Goal: Task Accomplishment & Management: Complete application form

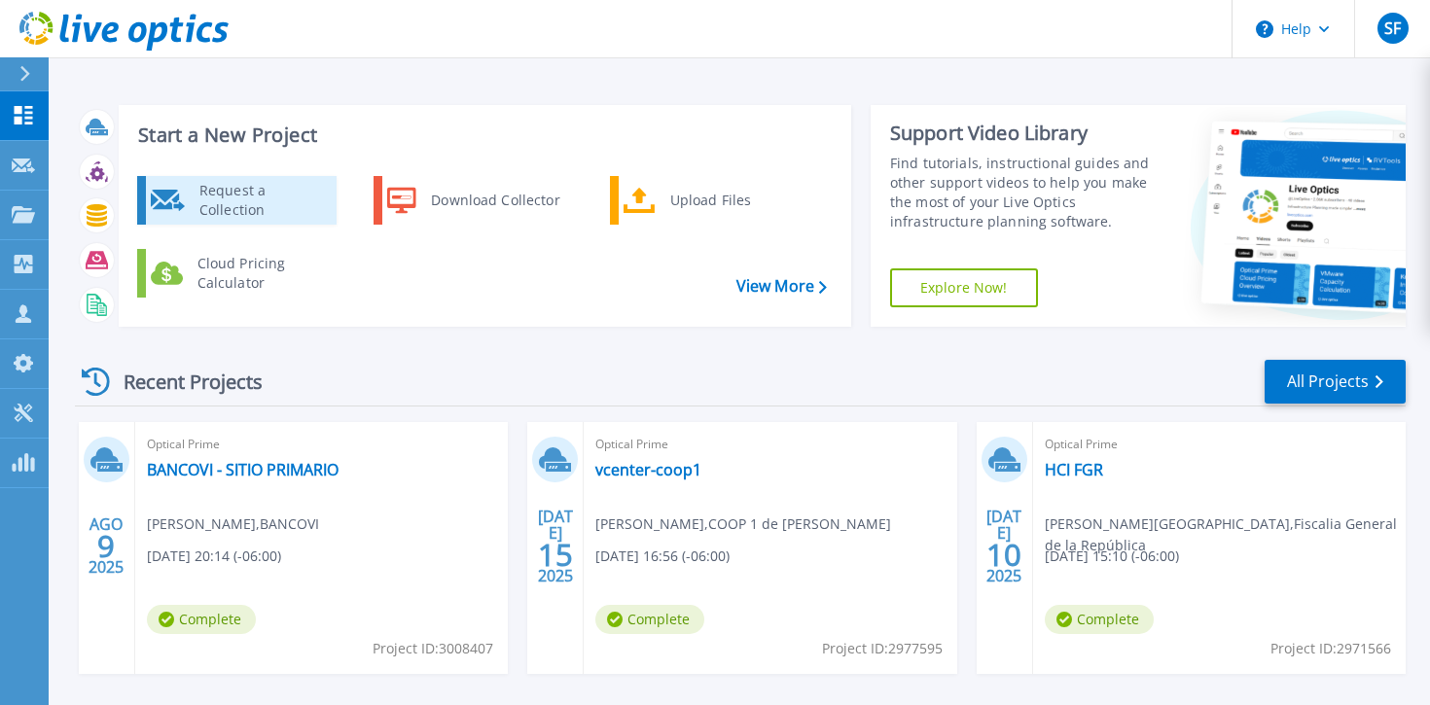
click at [297, 213] on div "Request a Collection" at bounding box center [261, 200] width 142 height 39
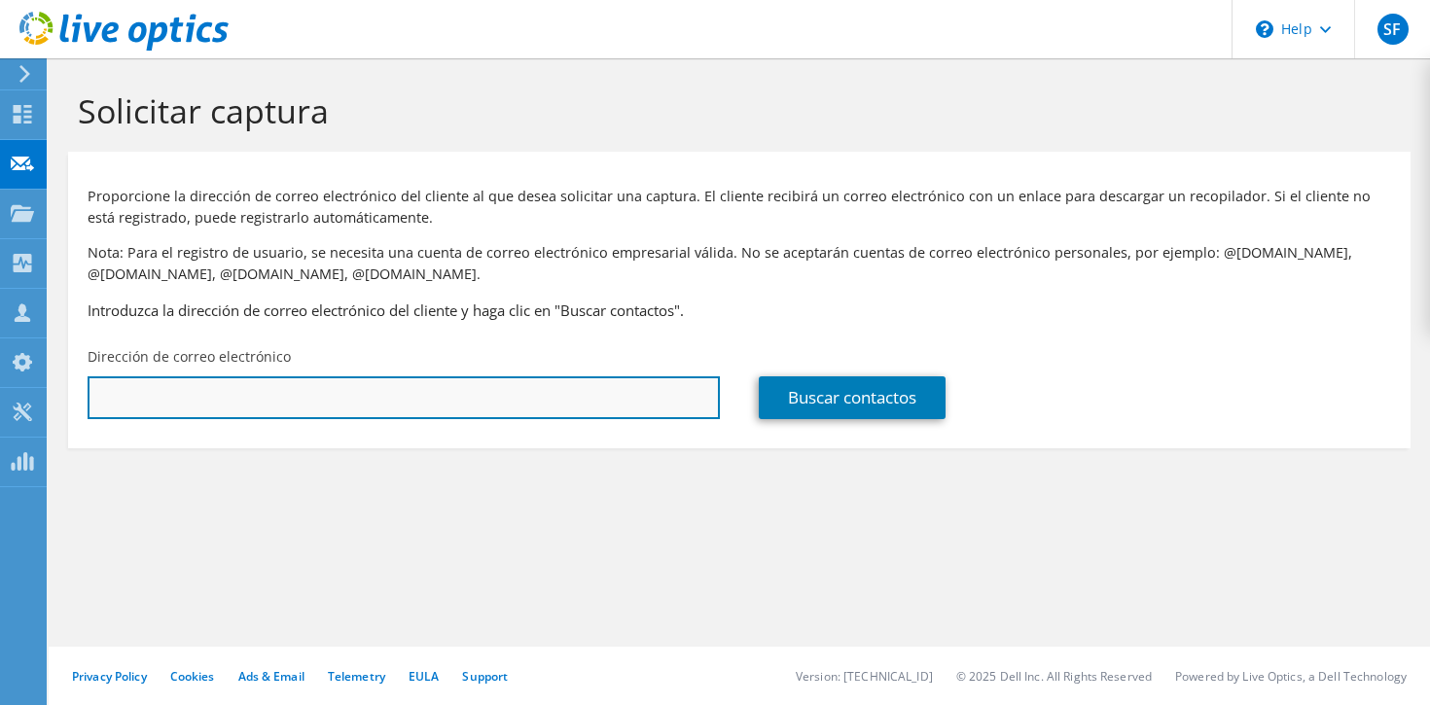
click at [464, 408] on input "text" at bounding box center [404, 397] width 632 height 43
paste input "[PERSON_NAME][EMAIL_ADDRESS][PERSON_NAME][DOMAIN_NAME]"
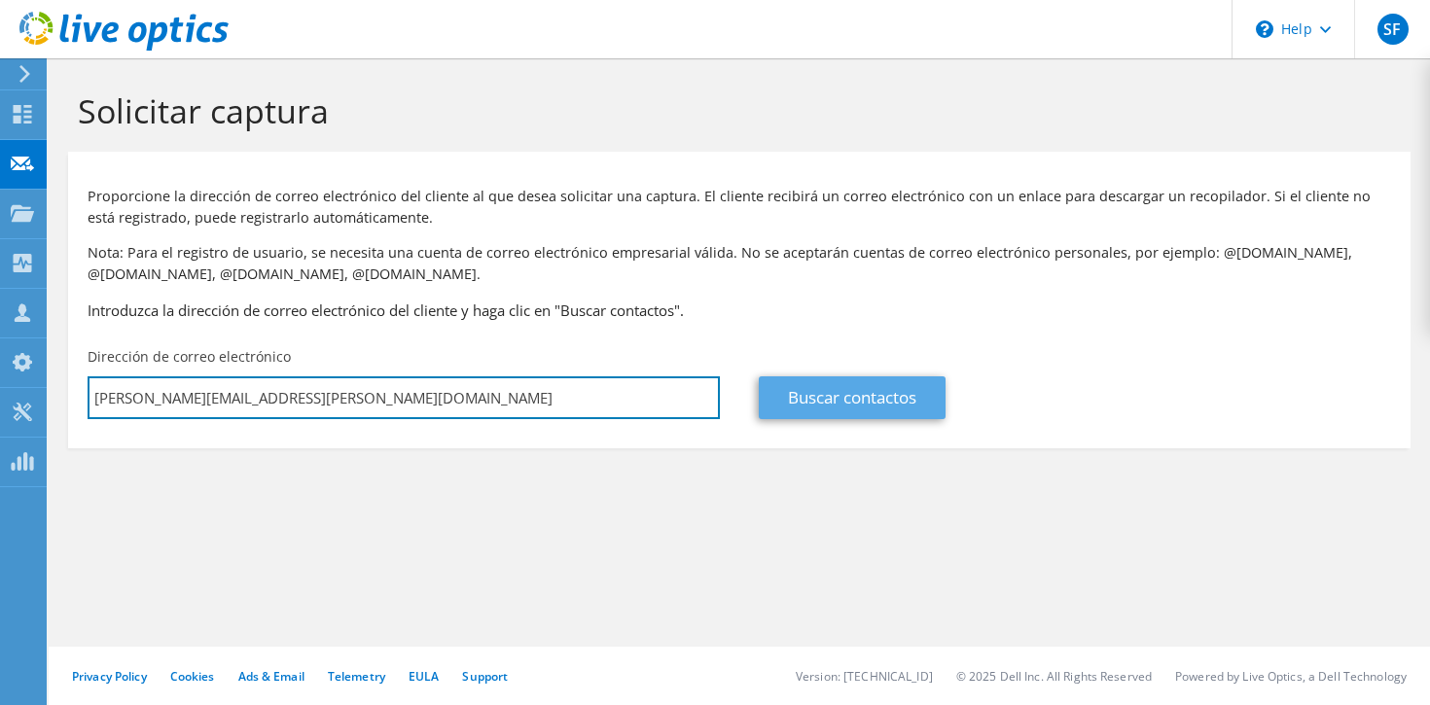
type input "[PERSON_NAME][EMAIL_ADDRESS][PERSON_NAME][DOMAIN_NAME]"
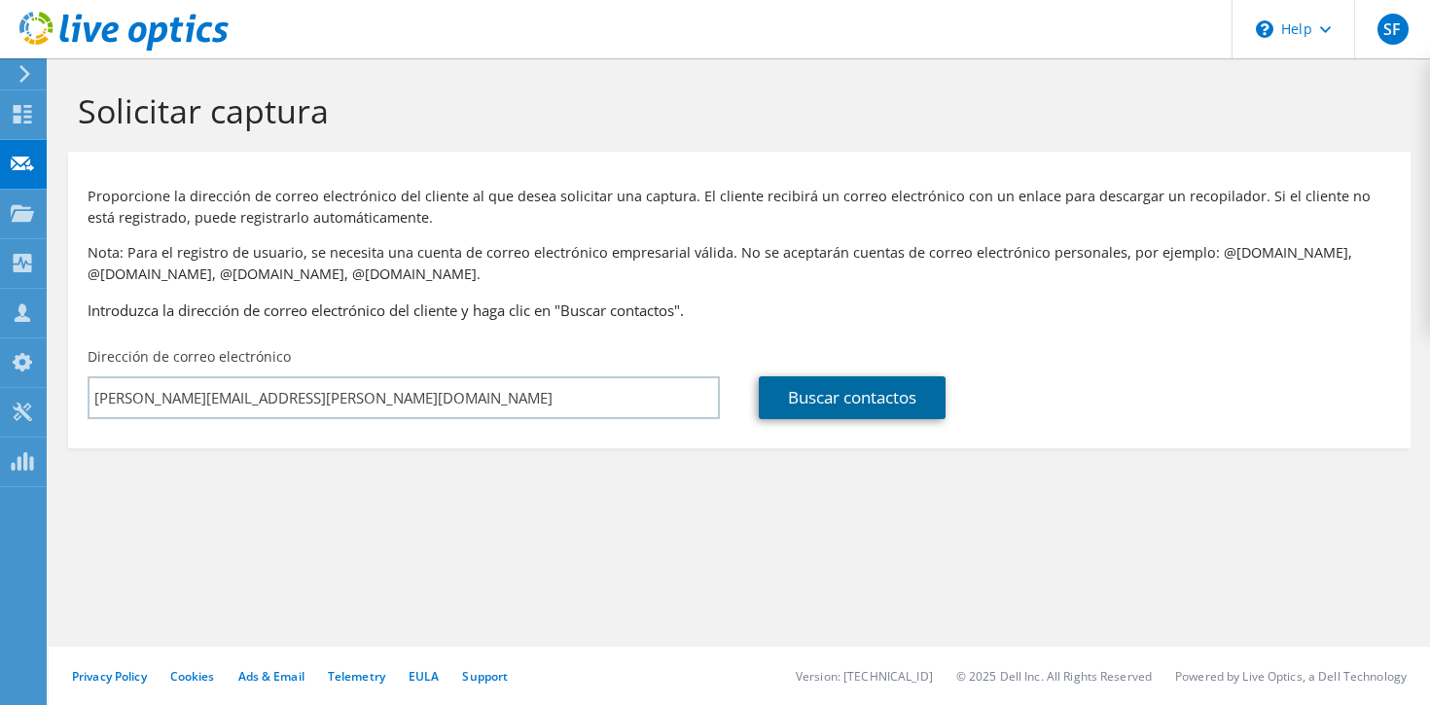
click at [815, 400] on link "Buscar contactos" at bounding box center [852, 397] width 187 height 43
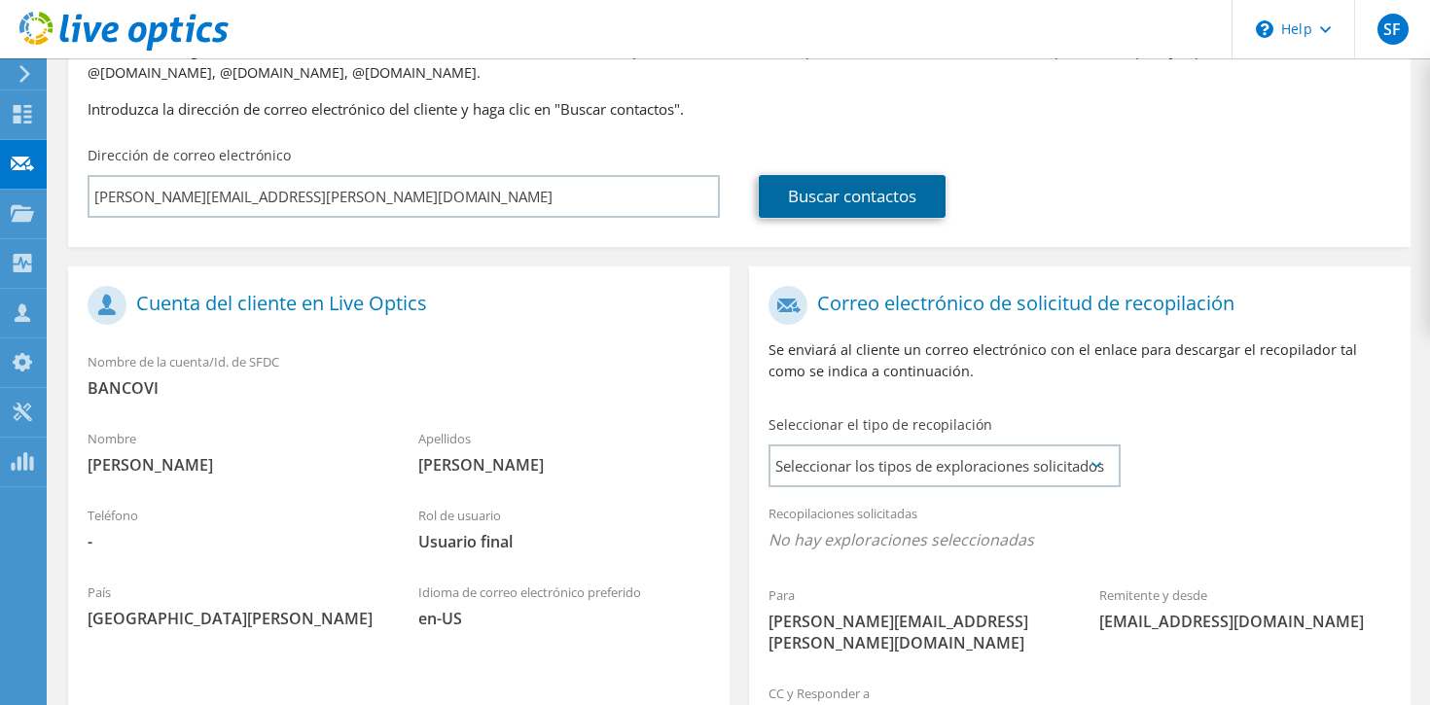
scroll to position [424, 0]
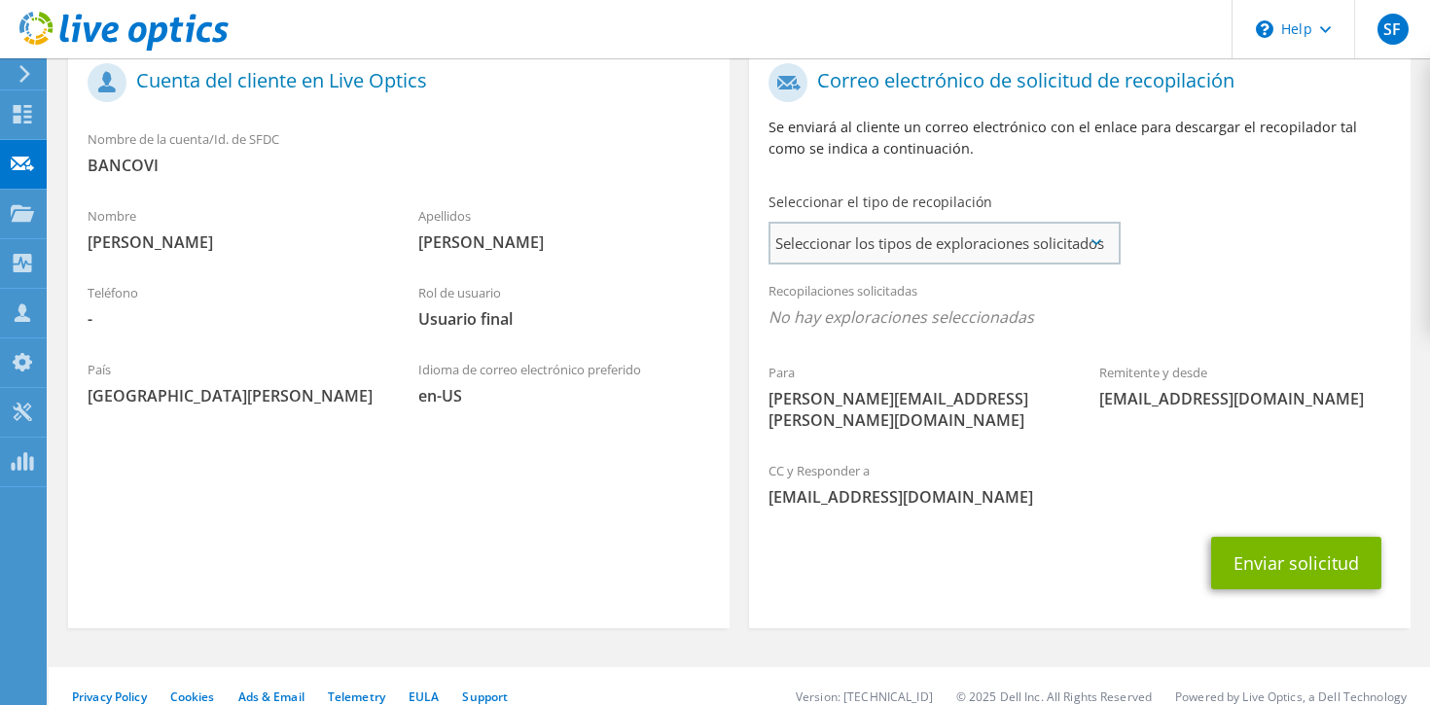
click at [879, 259] on span "Seleccionar los tipos de exploraciones solicitados" at bounding box center [943, 243] width 347 height 39
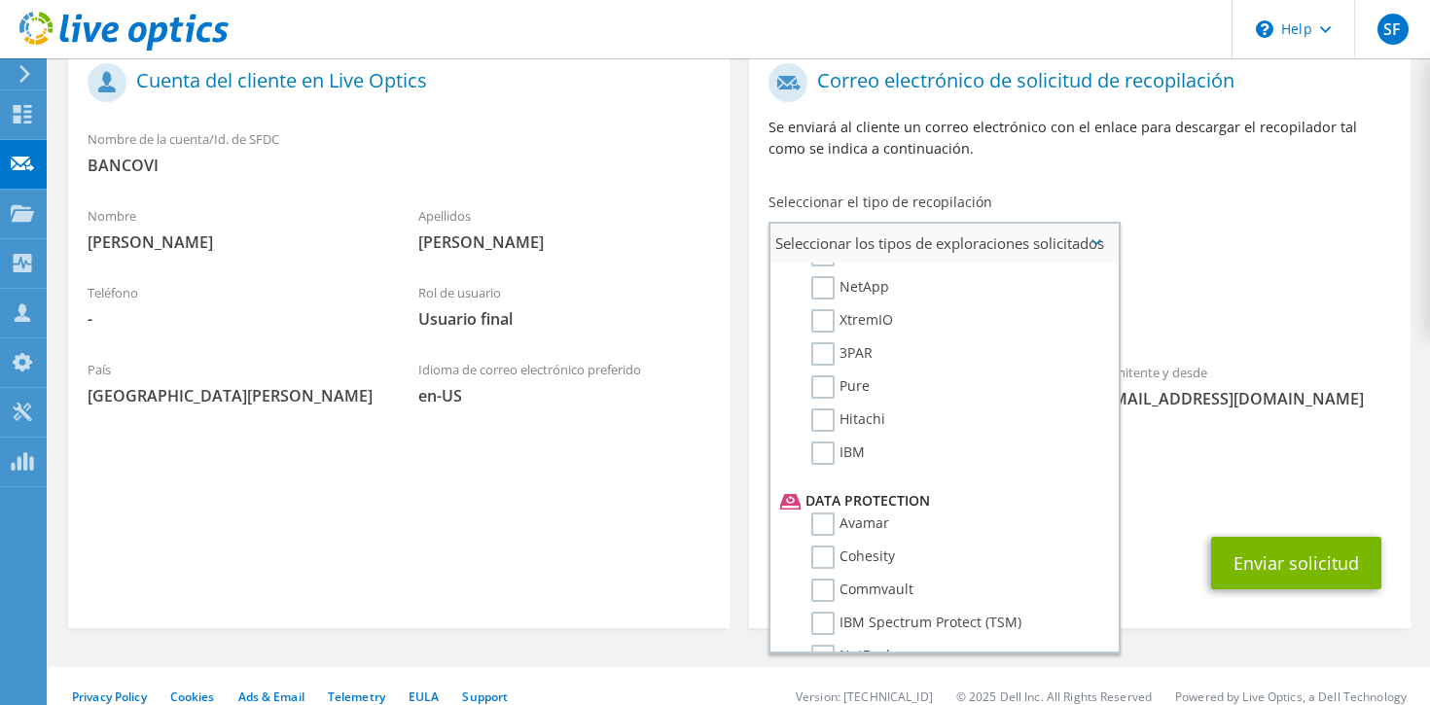
scroll to position [619, 0]
click at [835, 427] on label "Hitachi" at bounding box center [848, 420] width 74 height 23
click at [0, 0] on input "Hitachi" at bounding box center [0, 0] width 0 height 0
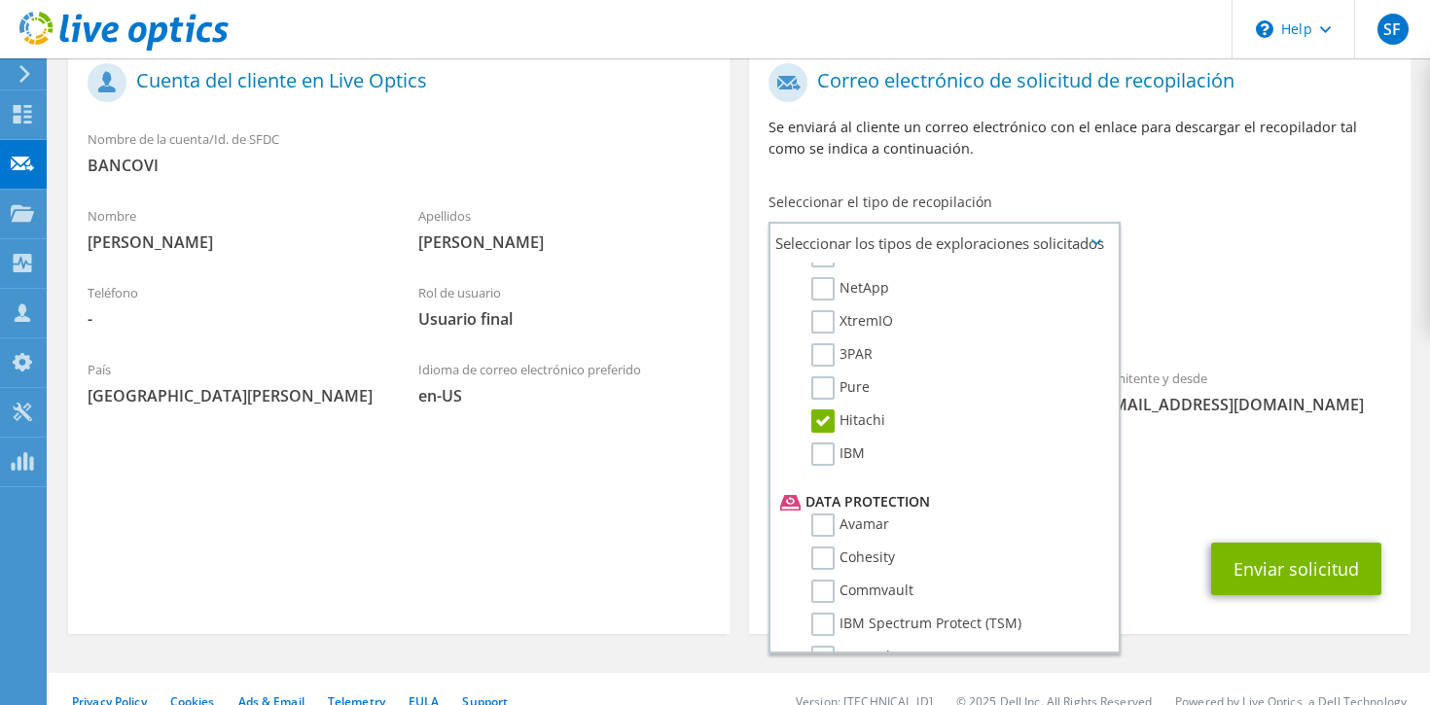
click at [1206, 466] on div "CC y Responder a sflamenco@martinexsa.com" at bounding box center [1079, 489] width 661 height 67
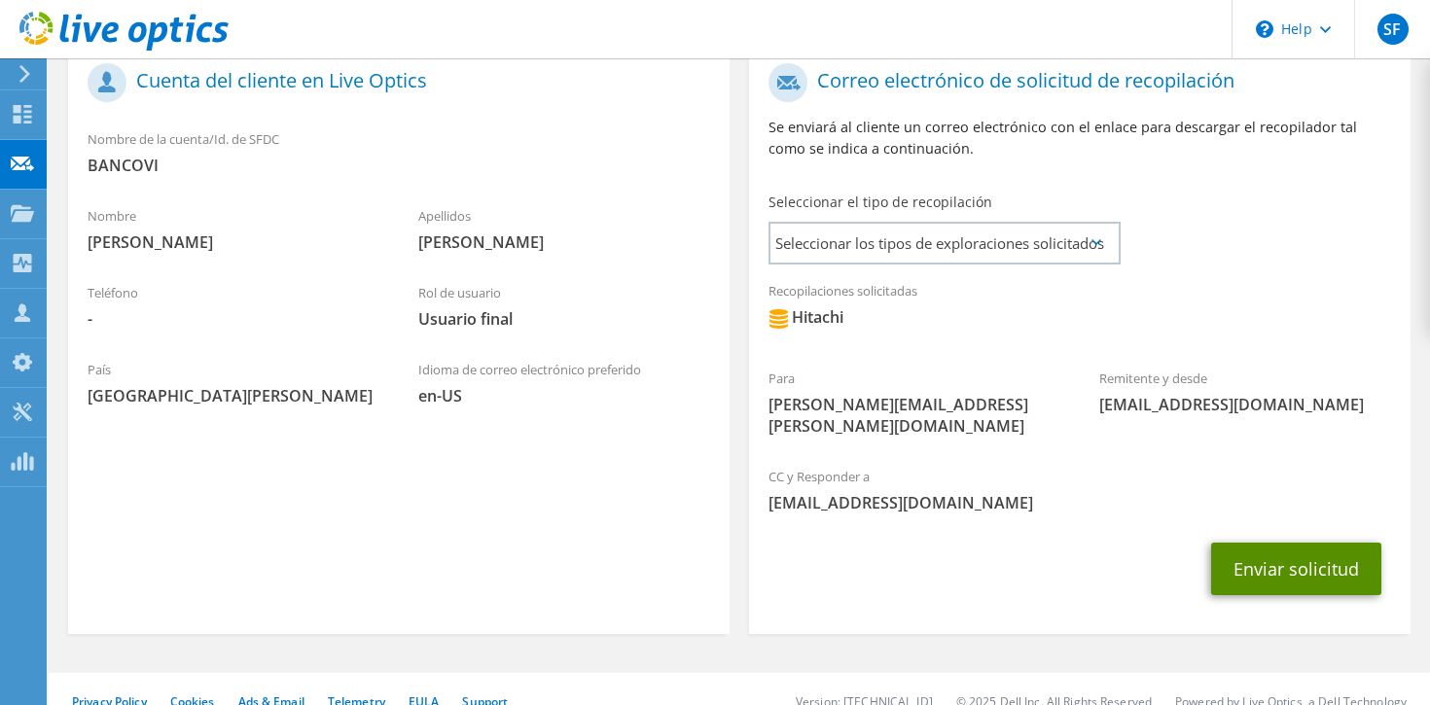
click at [1283, 551] on button "Enviar solicitud" at bounding box center [1296, 569] width 170 height 53
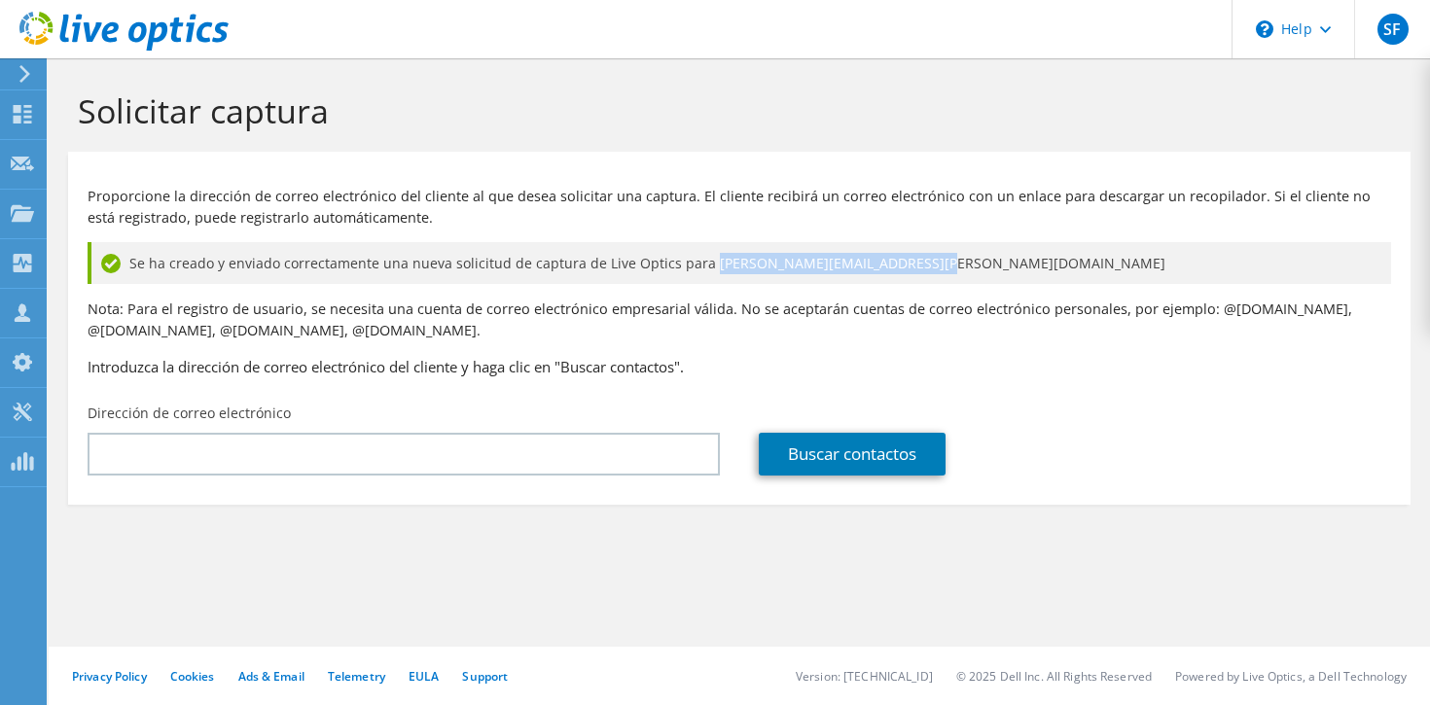
drag, startPoint x: 923, startPoint y: 270, endPoint x: 698, endPoint y: 264, distance: 224.8
click at [697, 264] on div "Se ha creado y enviado correctamente una nueva solicitud de captura de Live Opt…" at bounding box center [739, 263] width 1303 height 42
copy span "[PERSON_NAME][EMAIL_ADDRESS][PERSON_NAME][DOMAIN_NAME]"
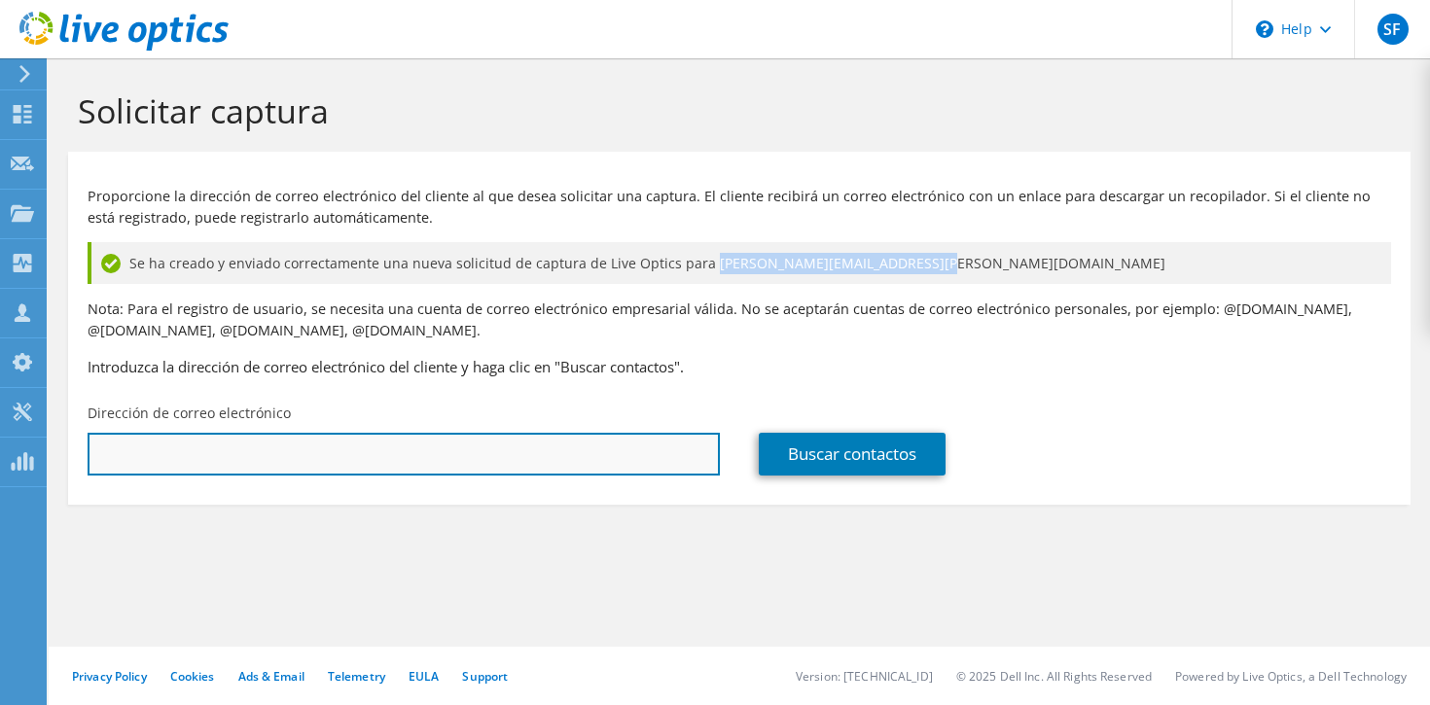
click at [535, 468] on input "text" at bounding box center [404, 454] width 632 height 43
paste input "[PERSON_NAME][EMAIL_ADDRESS][PERSON_NAME][DOMAIN_NAME]"
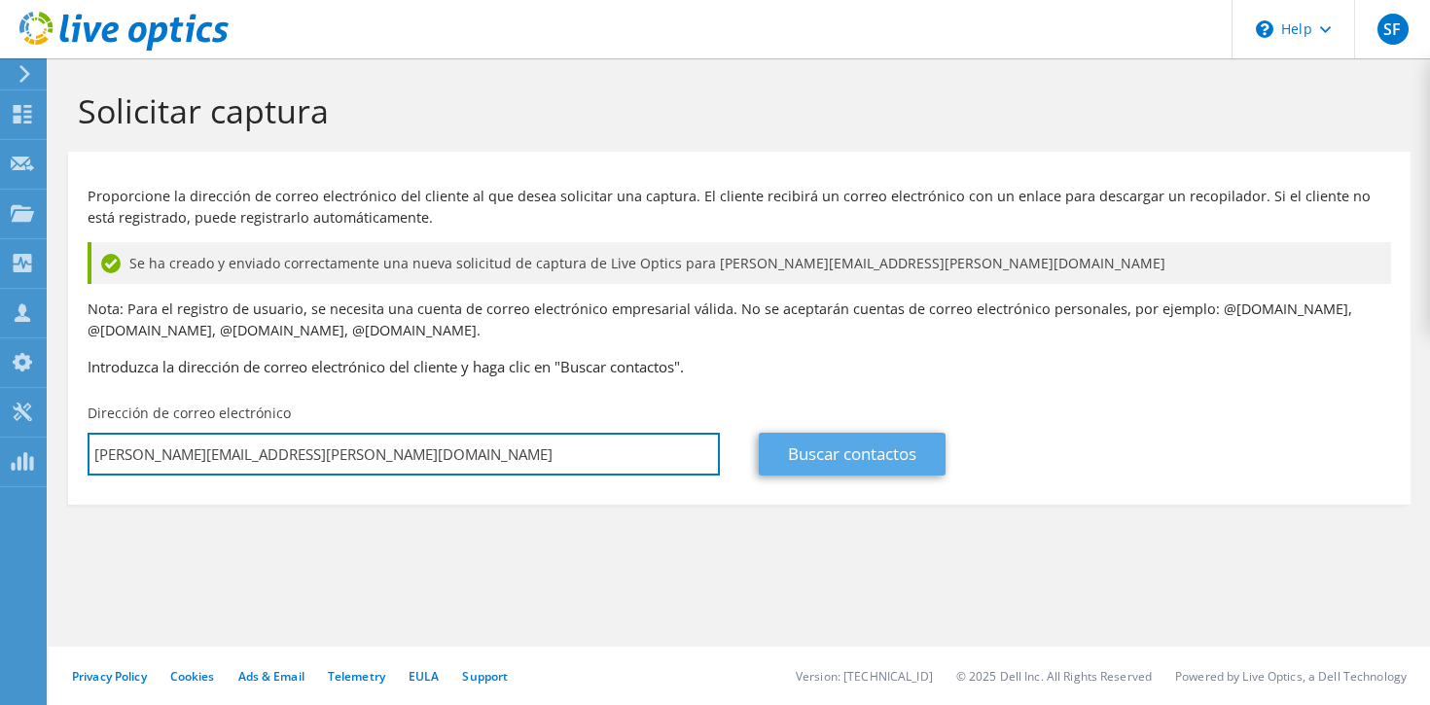
type input "[PERSON_NAME][EMAIL_ADDRESS][PERSON_NAME][DOMAIN_NAME]"
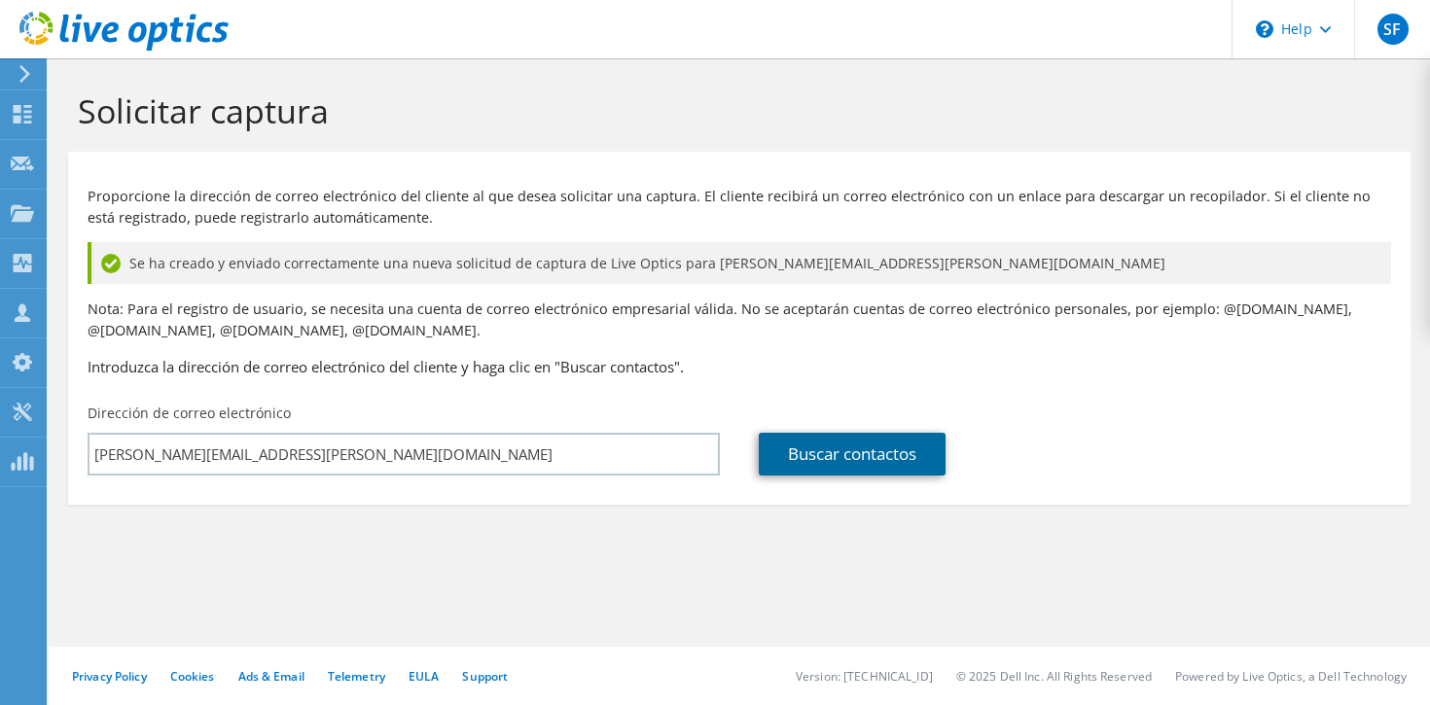
click at [889, 471] on link "Buscar contactos" at bounding box center [852, 454] width 187 height 43
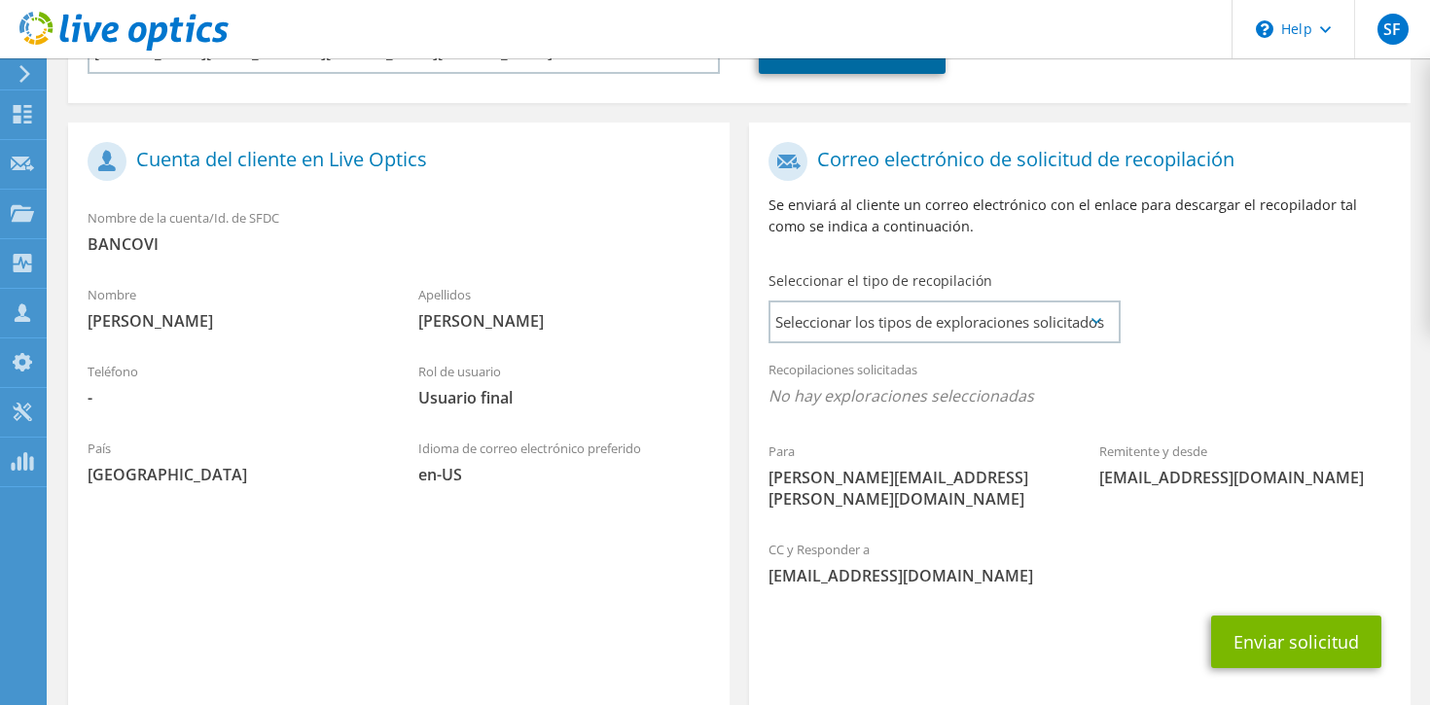
scroll to position [480, 0]
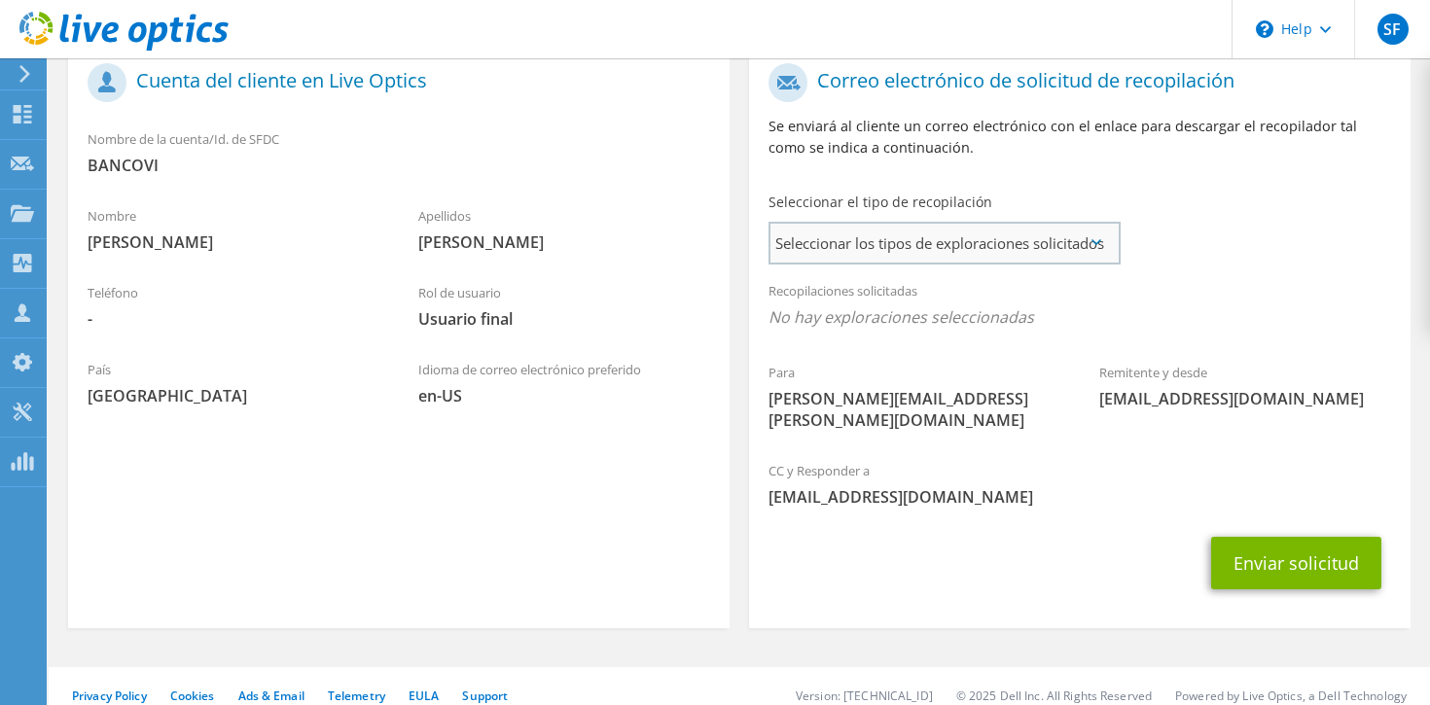
click at [1024, 231] on span "Seleccionar los tipos de exploraciones solicitados" at bounding box center [943, 243] width 347 height 39
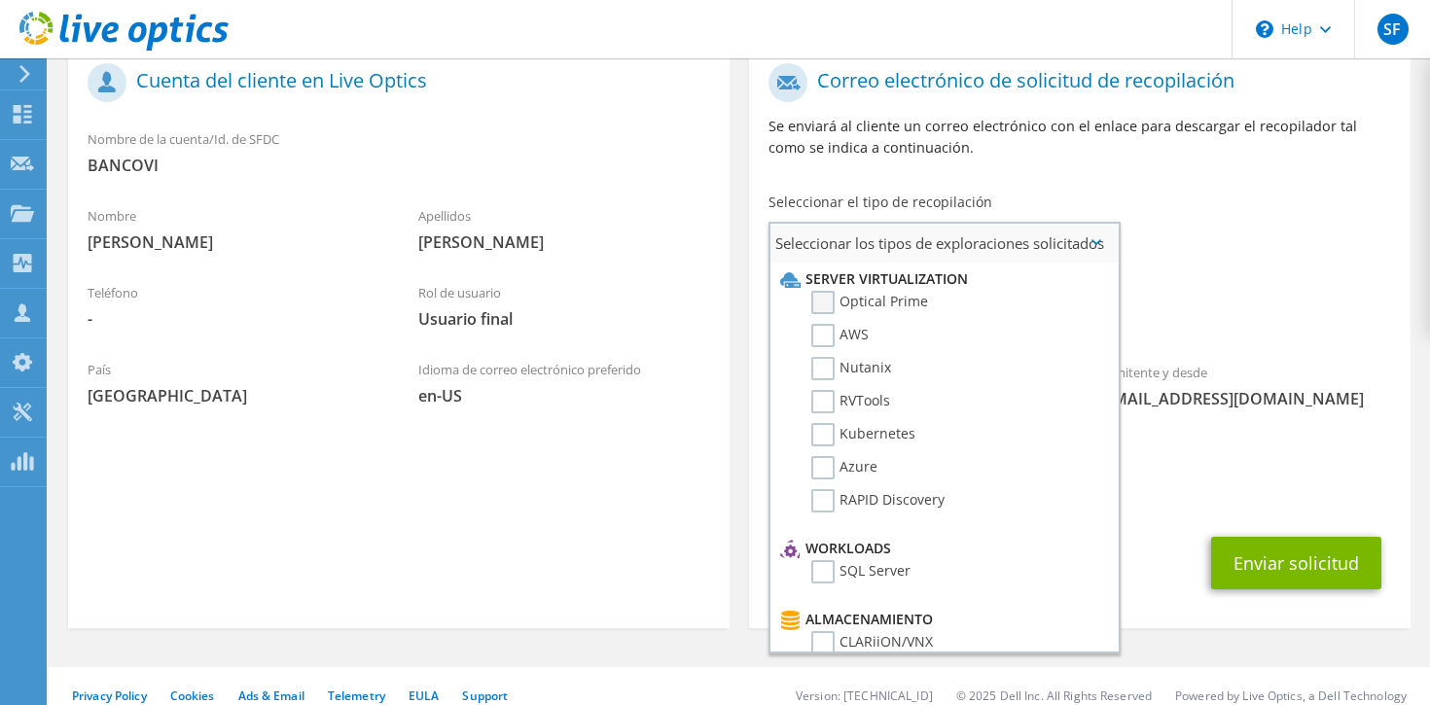
click at [866, 294] on label "Optical Prime" at bounding box center [869, 302] width 117 height 23
click at [0, 0] on input "Optical Prime" at bounding box center [0, 0] width 0 height 0
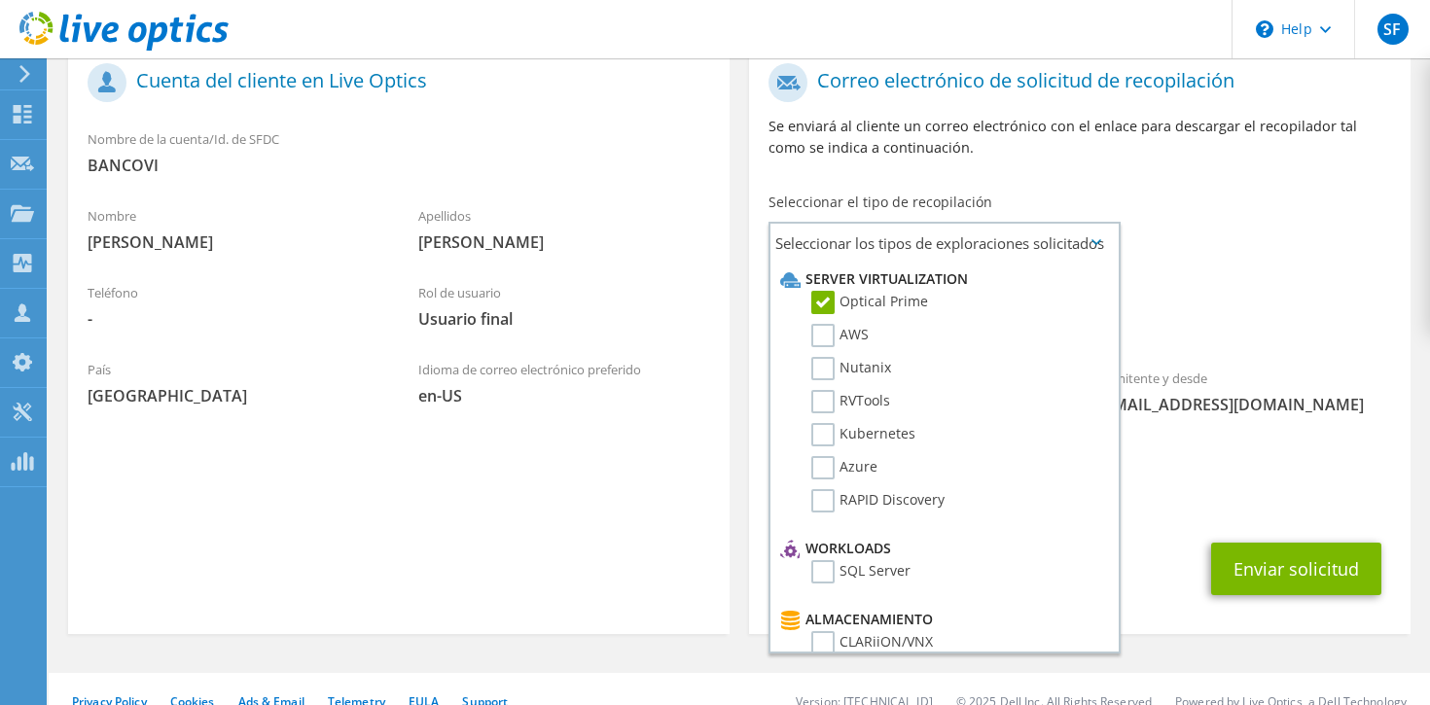
click at [1172, 492] on span "[EMAIL_ADDRESS][DOMAIN_NAME]" at bounding box center [1079, 502] width 622 height 21
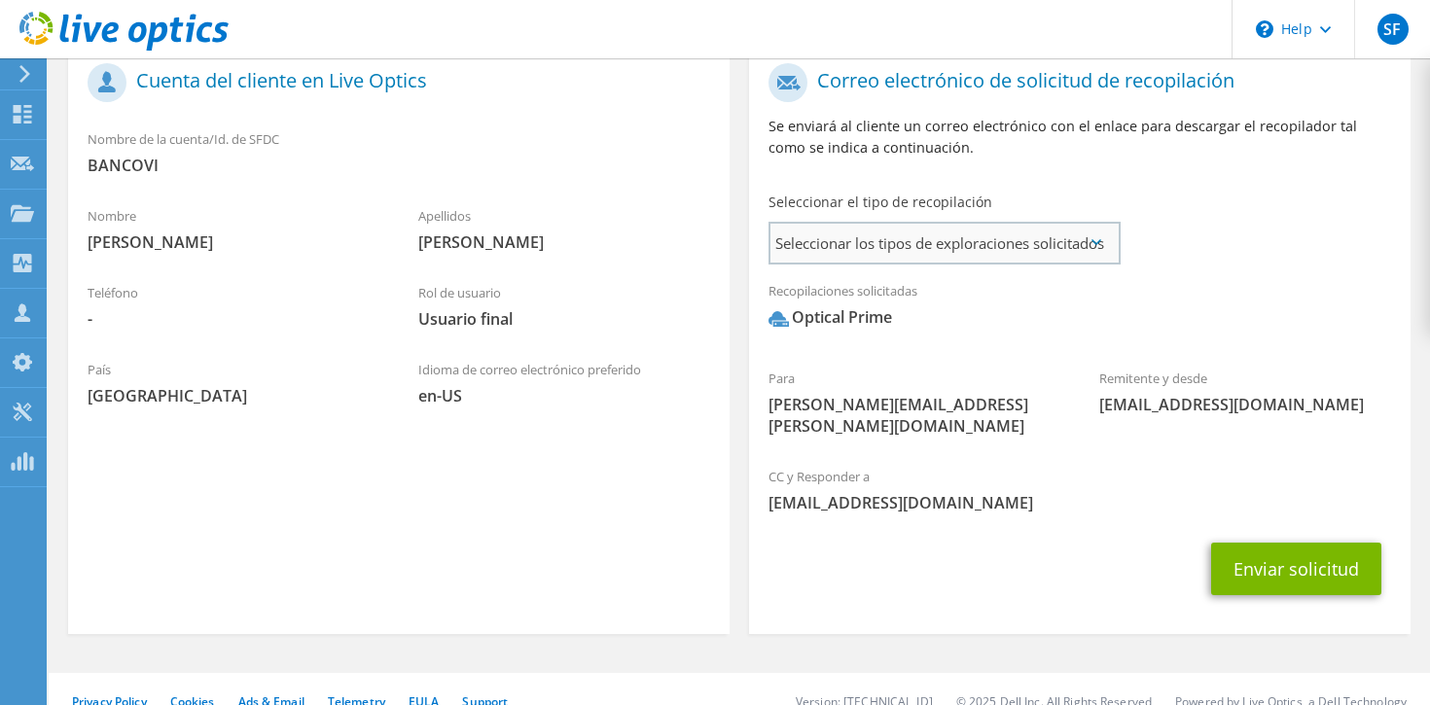
click at [1092, 247] on span "Seleccionar los tipos de exploraciones solicitados" at bounding box center [943, 243] width 347 height 39
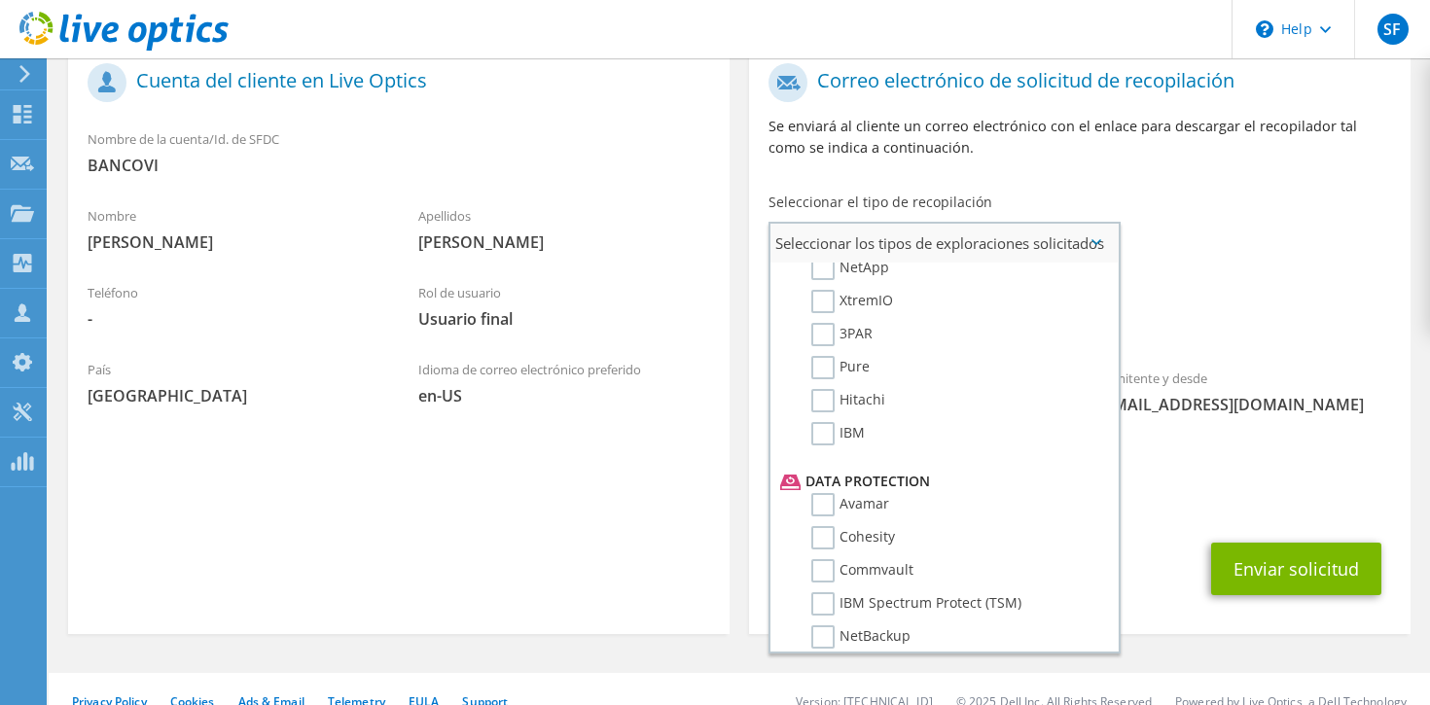
scroll to position [640, 0]
click at [1297, 456] on div "CC y Responder a sflamenco@martinexsa.com" at bounding box center [1079, 489] width 661 height 67
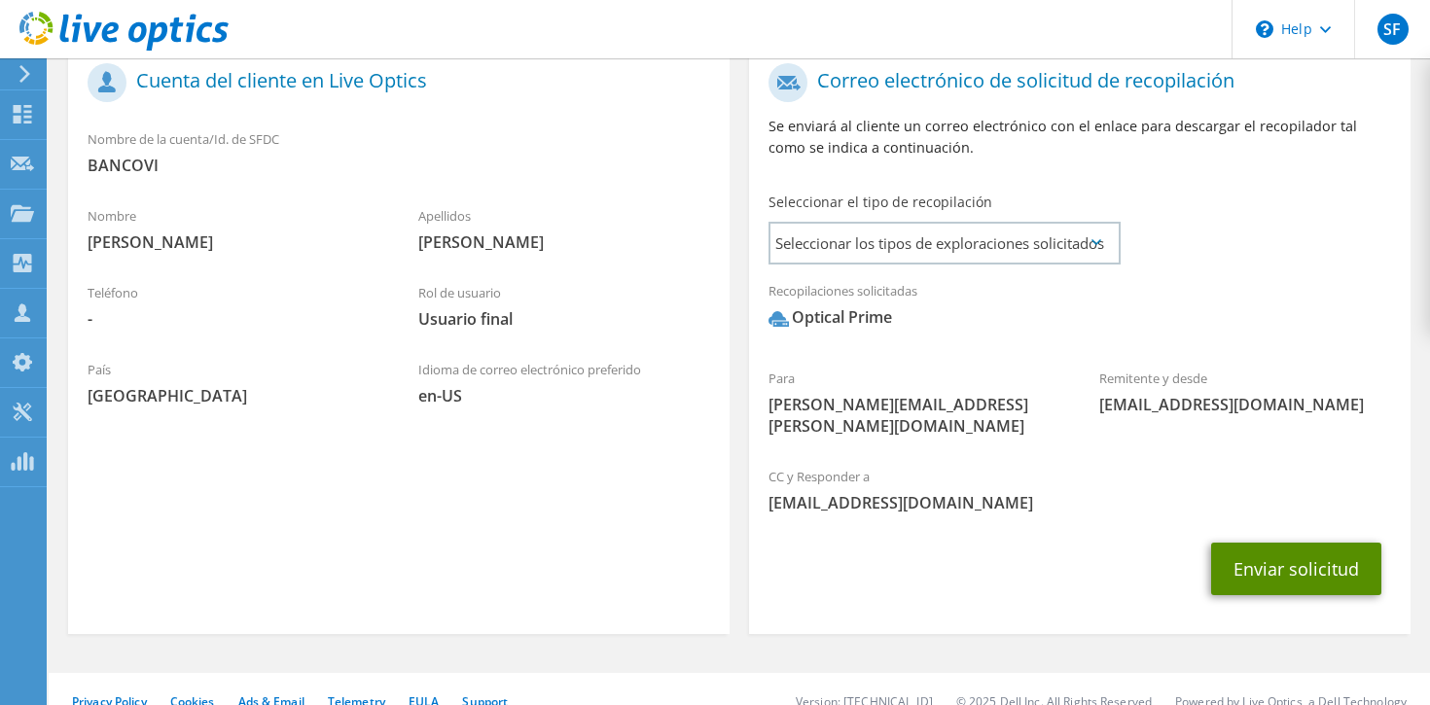
click at [1301, 555] on button "Enviar solicitud" at bounding box center [1296, 569] width 170 height 53
